Goal: Task Accomplishment & Management: Use online tool/utility

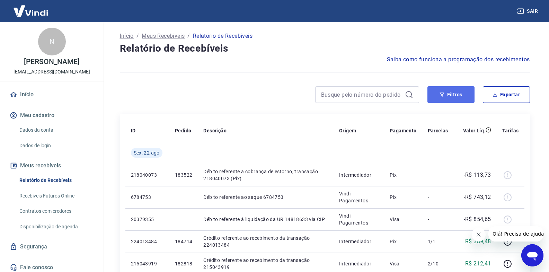
click at [457, 96] on button "Filtros" at bounding box center [451, 94] width 47 height 17
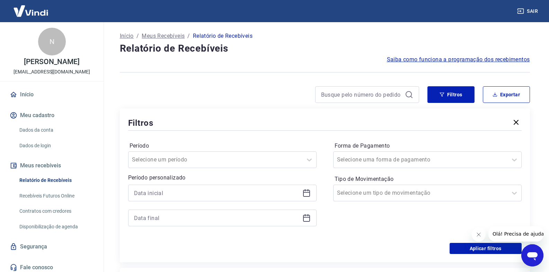
click at [307, 193] on icon at bounding box center [306, 192] width 7 height 1
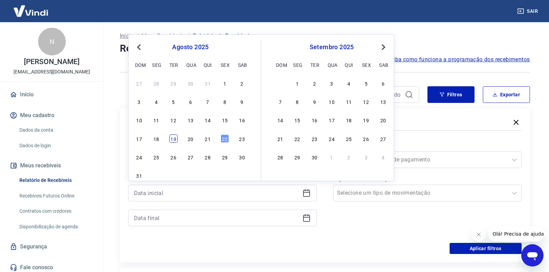
click at [172, 140] on div "19" at bounding box center [174, 138] width 8 height 8
type input "19/08/2025"
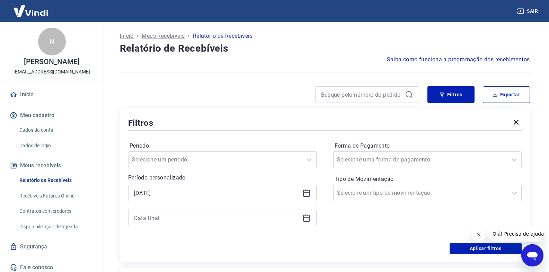
click at [307, 220] on icon at bounding box center [307, 218] width 8 height 8
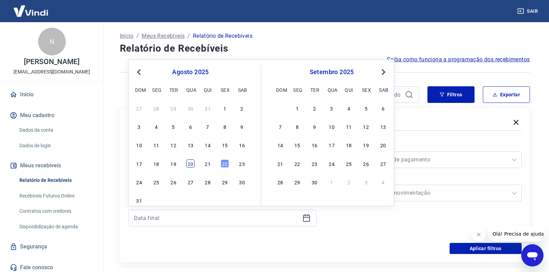
click at [192, 167] on div "20" at bounding box center [190, 163] width 8 height 8
type input "[DATE]"
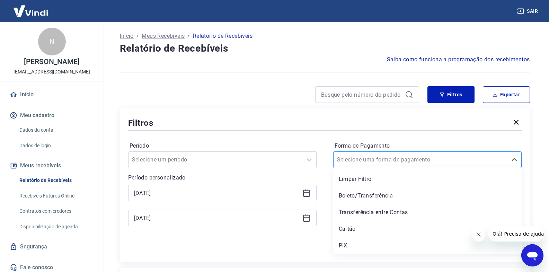
click at [365, 157] on input "Forma de Pagamento" at bounding box center [372, 160] width 70 height 8
click at [360, 248] on div "PIX" at bounding box center [427, 246] width 189 height 14
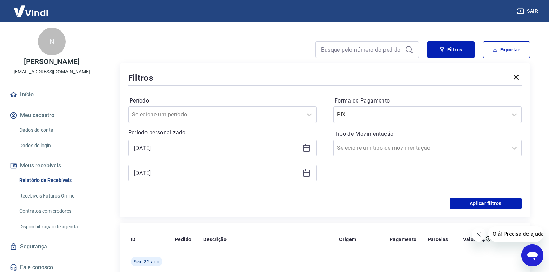
scroll to position [104, 0]
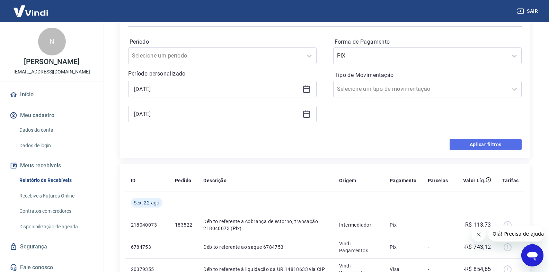
click at [488, 142] on button "Aplicar filtros" at bounding box center [486, 144] width 72 height 11
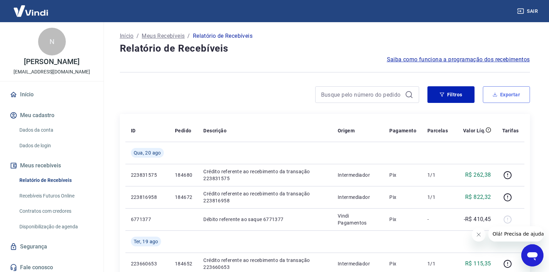
click at [496, 94] on icon "button" at bounding box center [495, 94] width 5 height 5
type input "19/08/2025"
type input "[DATE]"
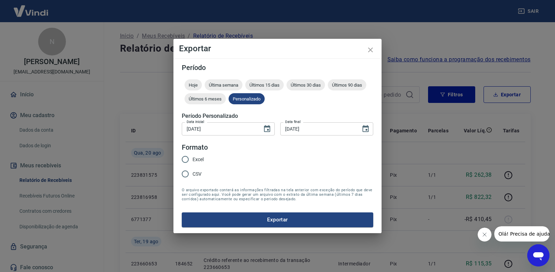
click at [198, 161] on span "Excel" at bounding box center [197, 159] width 11 height 7
click at [192, 161] on input "Excel" at bounding box center [185, 159] width 15 height 15
radio input "true"
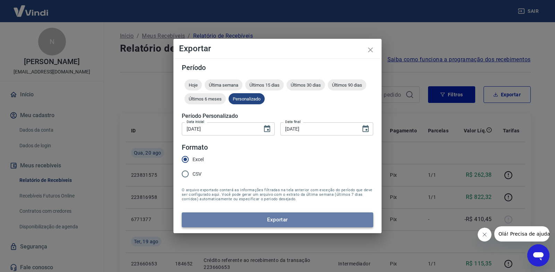
click at [229, 223] on button "Exportar" at bounding box center [277, 219] width 191 height 15
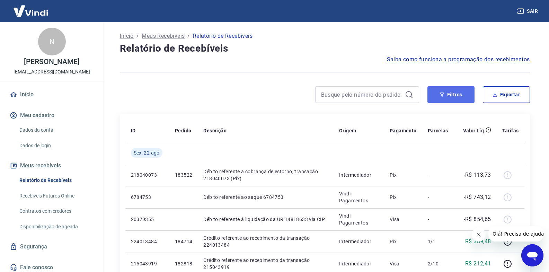
click at [451, 94] on button "Filtros" at bounding box center [451, 94] width 47 height 17
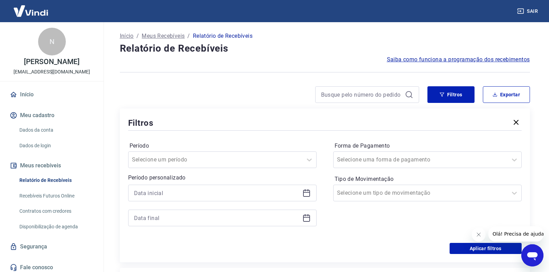
click at [309, 192] on icon at bounding box center [306, 192] width 7 height 1
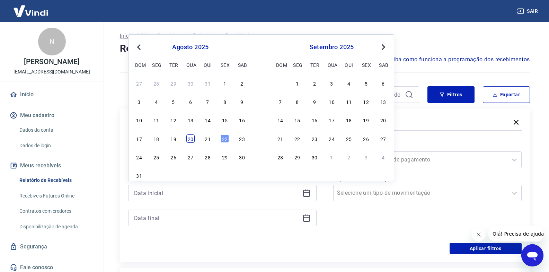
click at [193, 139] on div "20" at bounding box center [190, 138] width 8 height 8
type input "[DATE]"
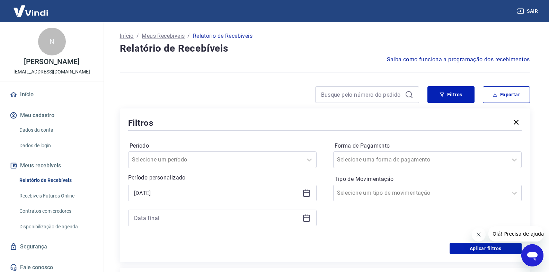
click at [305, 218] on icon at bounding box center [307, 218] width 8 height 8
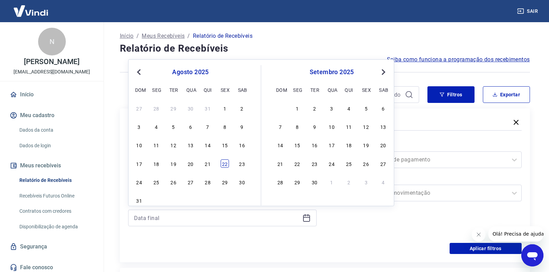
click at [225, 165] on div "22" at bounding box center [225, 163] width 8 height 8
type input "[DATE]"
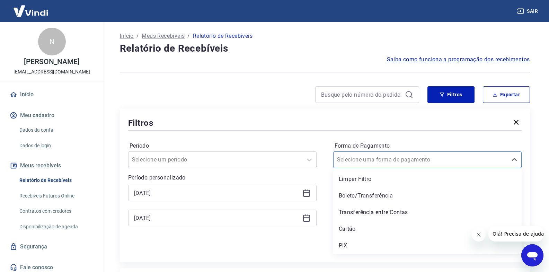
click at [341, 160] on input "Forma de Pagamento" at bounding box center [372, 160] width 70 height 8
click at [361, 155] on div at bounding box center [420, 160] width 167 height 10
click at [346, 249] on div "PIX" at bounding box center [427, 246] width 189 height 14
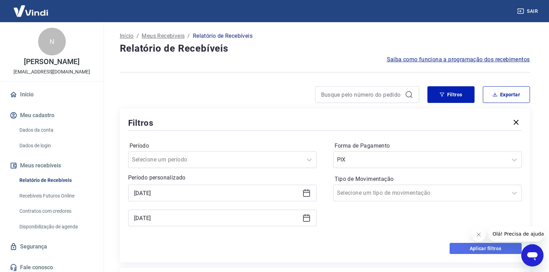
click at [471, 247] on button "Aplicar filtros" at bounding box center [486, 248] width 72 height 11
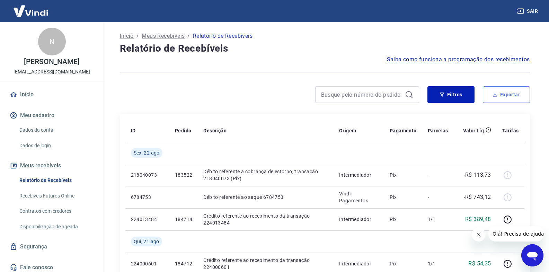
click at [507, 93] on button "Exportar" at bounding box center [506, 94] width 47 height 17
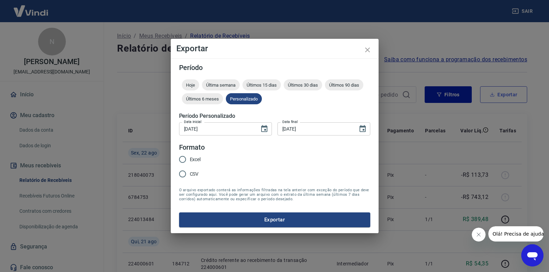
type input "[DATE]"
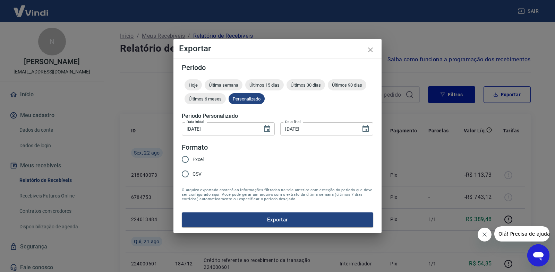
click at [201, 158] on span "Excel" at bounding box center [197, 159] width 11 height 7
click at [192, 158] on input "Excel" at bounding box center [185, 159] width 15 height 15
radio input "true"
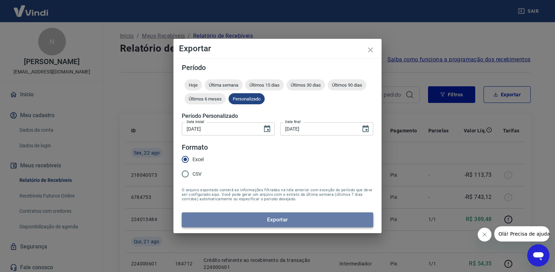
click at [205, 213] on button "Exportar" at bounding box center [277, 219] width 191 height 15
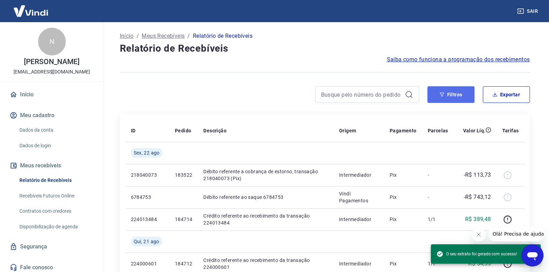
click at [458, 97] on button "Filtros" at bounding box center [451, 94] width 47 height 17
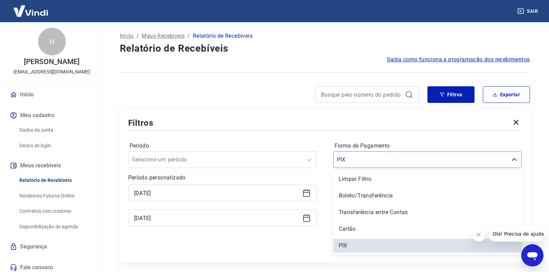
click at [362, 158] on input "Forma de Pagamento" at bounding box center [372, 160] width 70 height 8
click at [357, 178] on div "Limpar Filtro" at bounding box center [427, 179] width 189 height 14
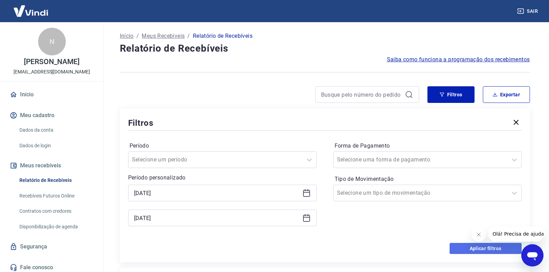
click at [462, 246] on button "Aplicar filtros" at bounding box center [486, 248] width 72 height 11
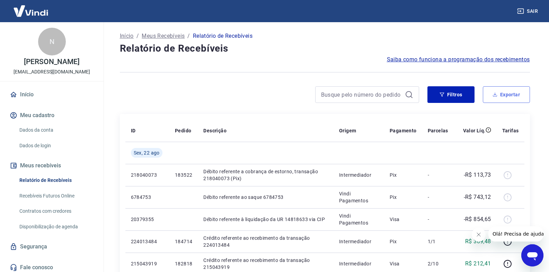
click at [506, 97] on button "Exportar" at bounding box center [506, 94] width 47 height 17
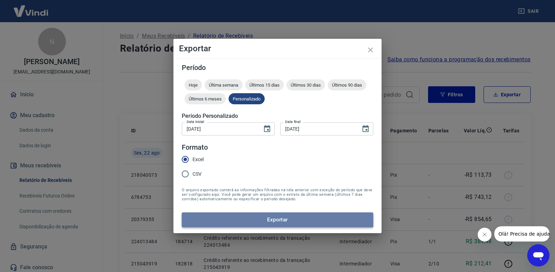
click at [245, 217] on button "Exportar" at bounding box center [277, 219] width 191 height 15
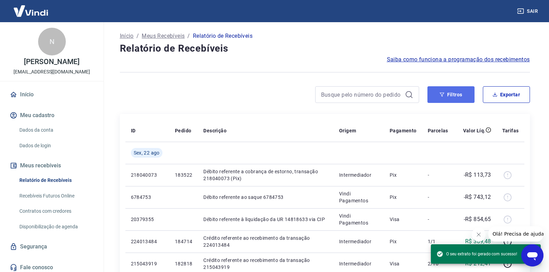
click at [465, 95] on button "Filtros" at bounding box center [451, 94] width 47 height 17
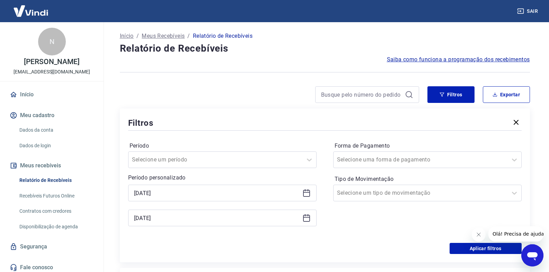
click at [304, 191] on icon at bounding box center [306, 193] width 7 height 7
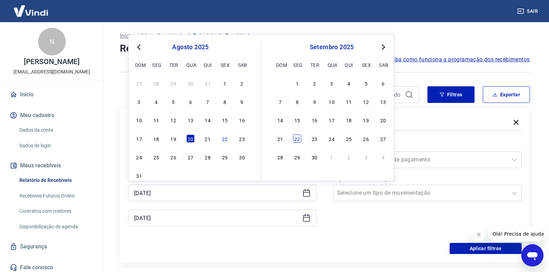
click at [297, 137] on div "22" at bounding box center [297, 138] width 8 height 8
type input "[DATE]"
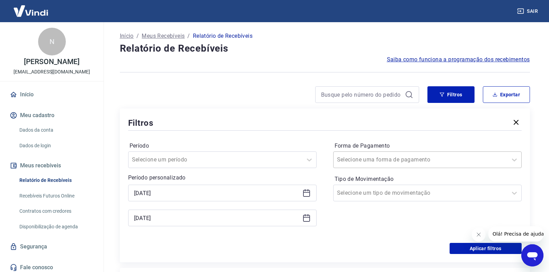
click at [386, 158] on input "Forma de Pagamento" at bounding box center [372, 160] width 70 height 8
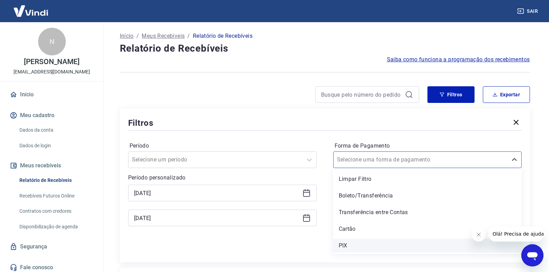
click at [364, 244] on div "PIX" at bounding box center [427, 246] width 189 height 14
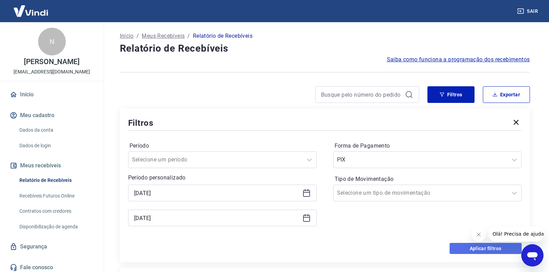
click at [469, 247] on button "Aplicar filtros" at bounding box center [486, 248] width 72 height 11
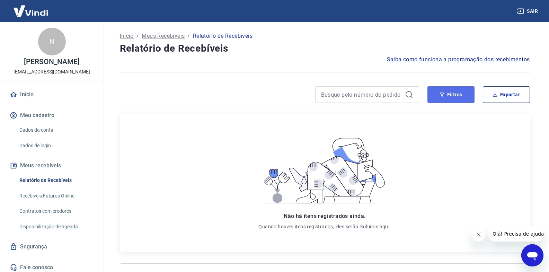
click at [444, 96] on icon "button" at bounding box center [442, 94] width 5 height 5
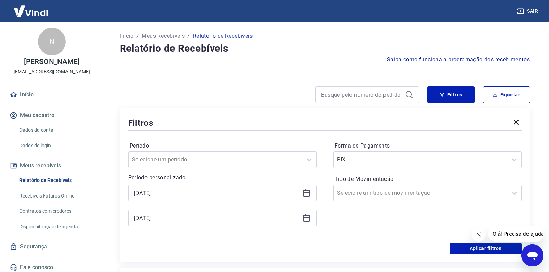
click at [309, 193] on icon at bounding box center [307, 193] width 8 height 8
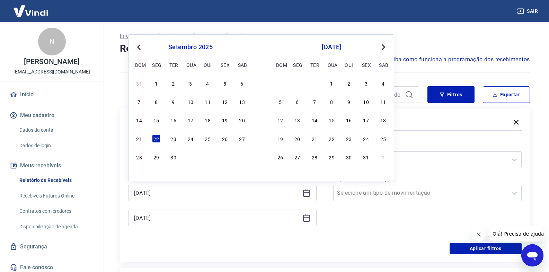
click at [142, 50] on button "Previous Month" at bounding box center [139, 47] width 8 height 8
click at [228, 140] on div "22" at bounding box center [225, 138] width 8 height 8
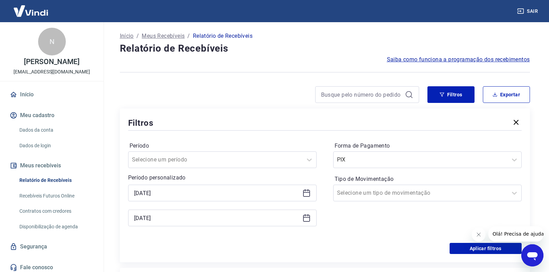
type input "[DATE]"
click at [495, 252] on button "Aplicar filtros" at bounding box center [486, 248] width 72 height 11
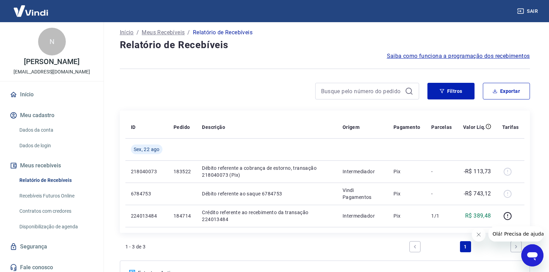
scroll to position [3, 0]
click at [457, 90] on button "Filtros" at bounding box center [451, 91] width 47 height 17
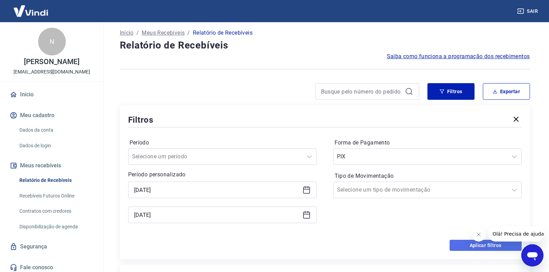
click at [475, 249] on button "Aplicar filtros" at bounding box center [486, 245] width 72 height 11
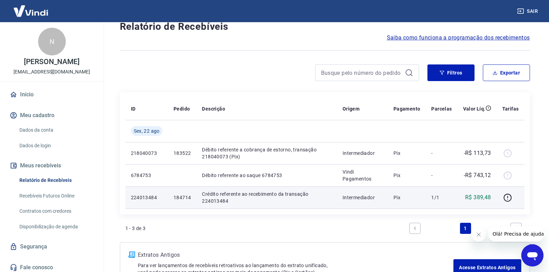
scroll to position [38, 0]
